Goal: Task Accomplishment & Management: Understand process/instructions

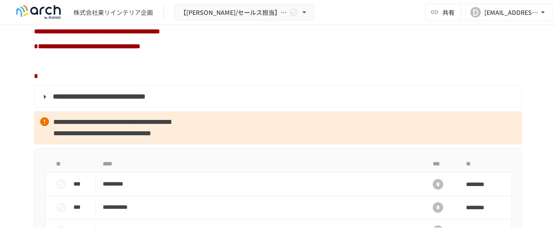
scroll to position [700, 0]
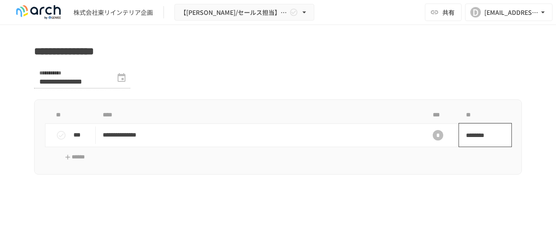
scroll to position [481, 0]
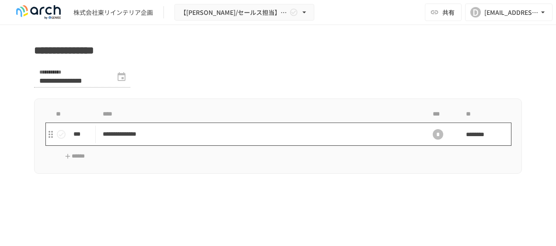
click at [188, 140] on p "**********" at bounding box center [260, 134] width 314 height 11
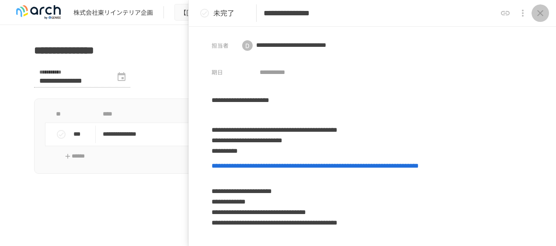
click at [537, 13] on icon "close drawer" at bounding box center [540, 13] width 10 height 10
